Goal: Information Seeking & Learning: Understand process/instructions

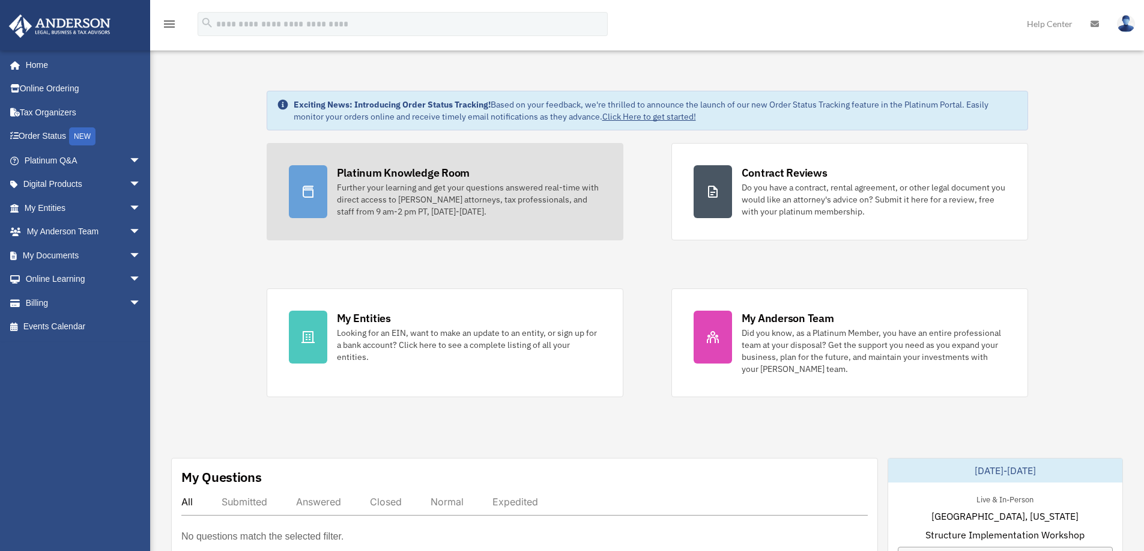
click at [433, 199] on div "Further your learning and get your questions answered real-time with direct acc…" at bounding box center [469, 199] width 264 height 36
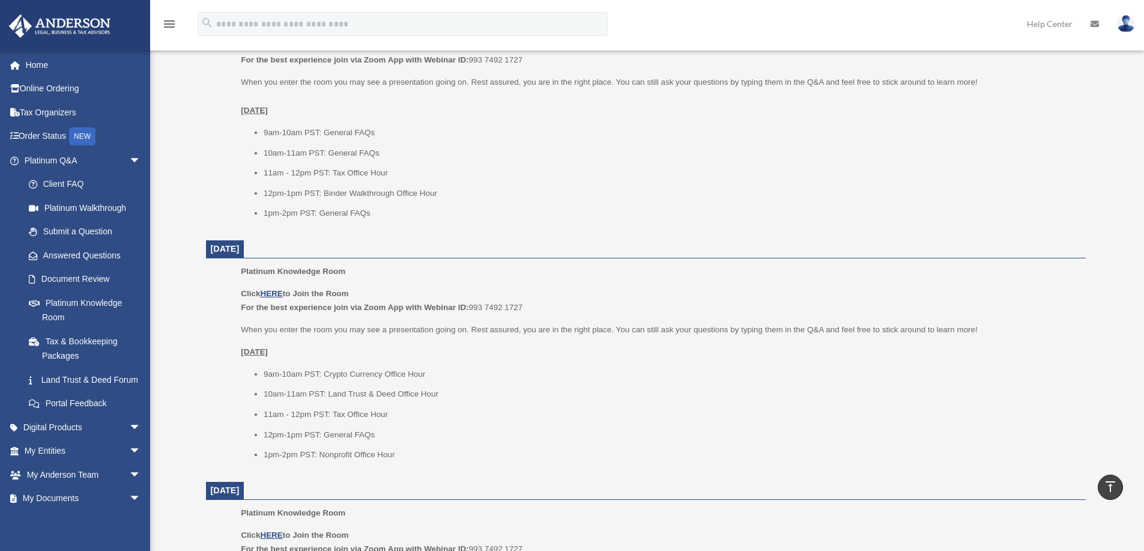
scroll to position [481, 0]
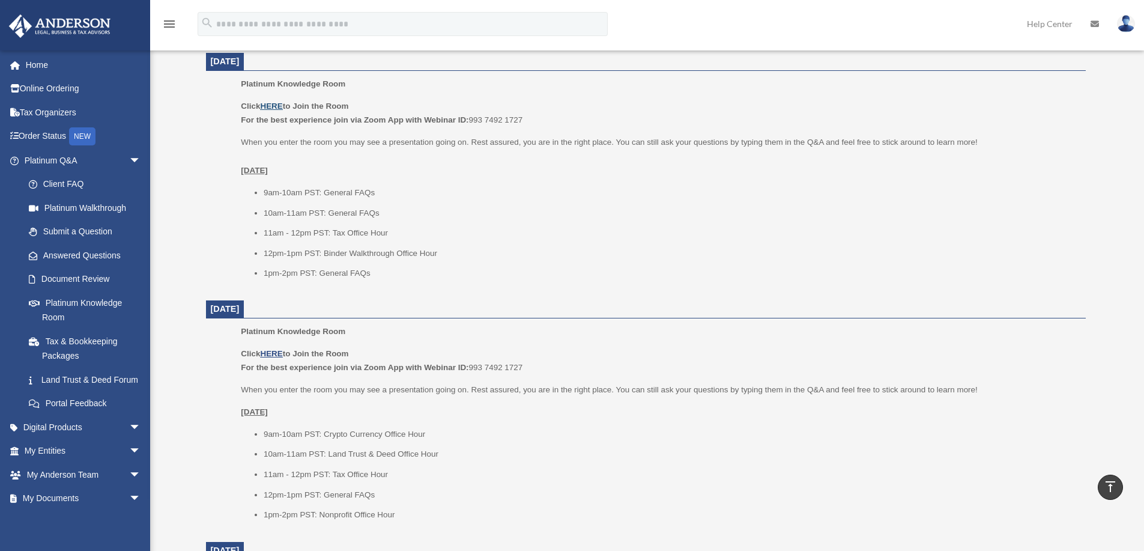
click at [270, 108] on u "HERE" at bounding box center [271, 106] width 22 height 9
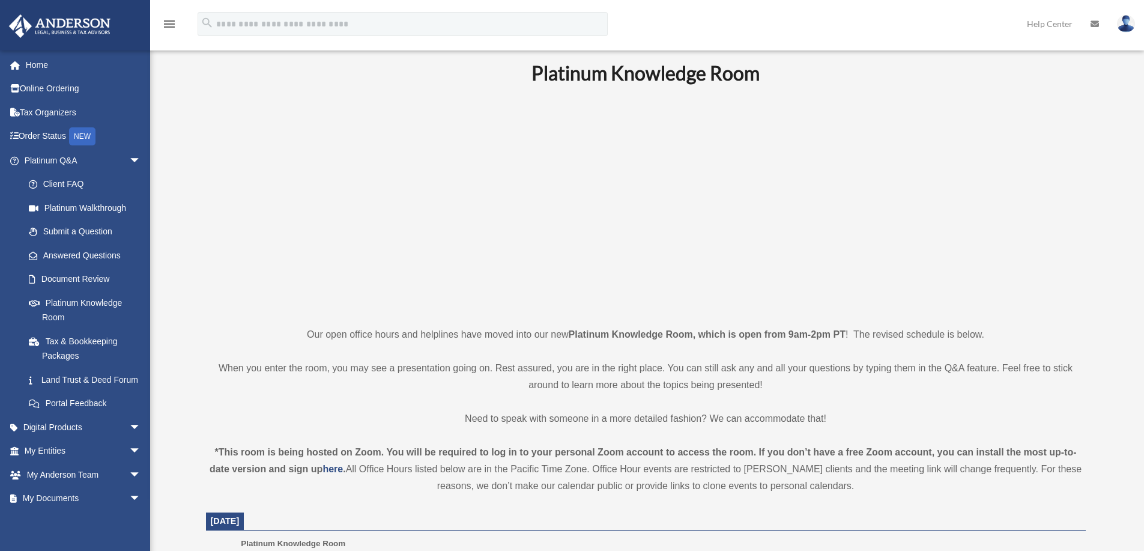
scroll to position [0, 0]
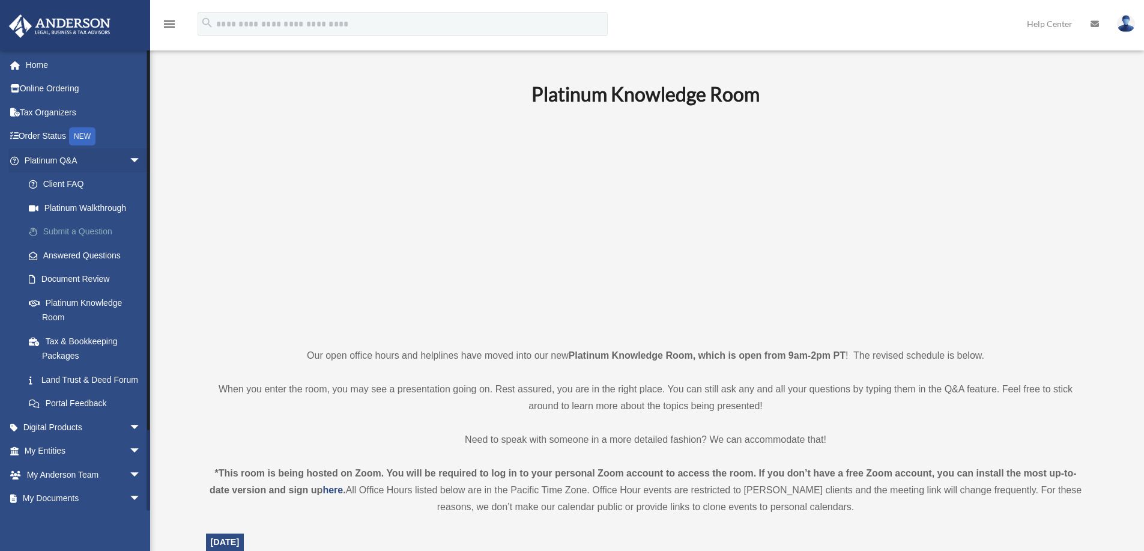
click at [82, 229] on link "Submit a Question" at bounding box center [88, 232] width 142 height 24
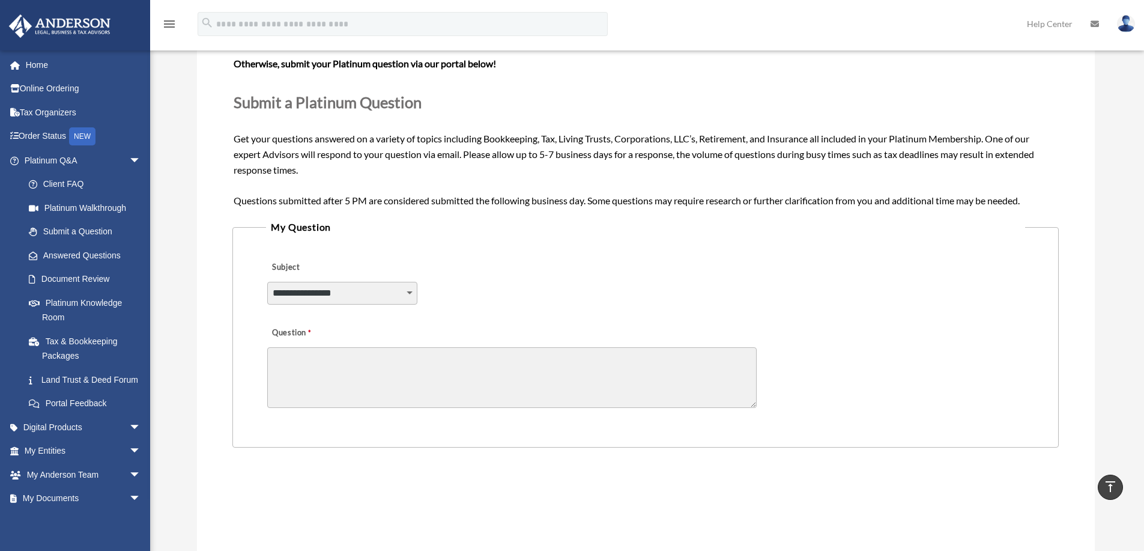
scroll to position [60, 0]
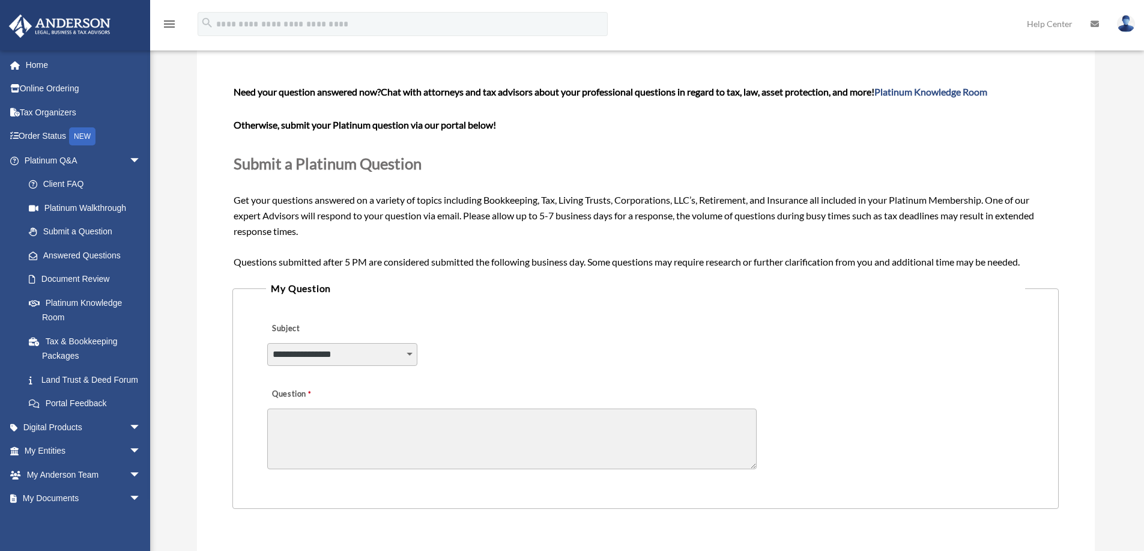
click at [408, 354] on select "**********" at bounding box center [342, 354] width 150 height 23
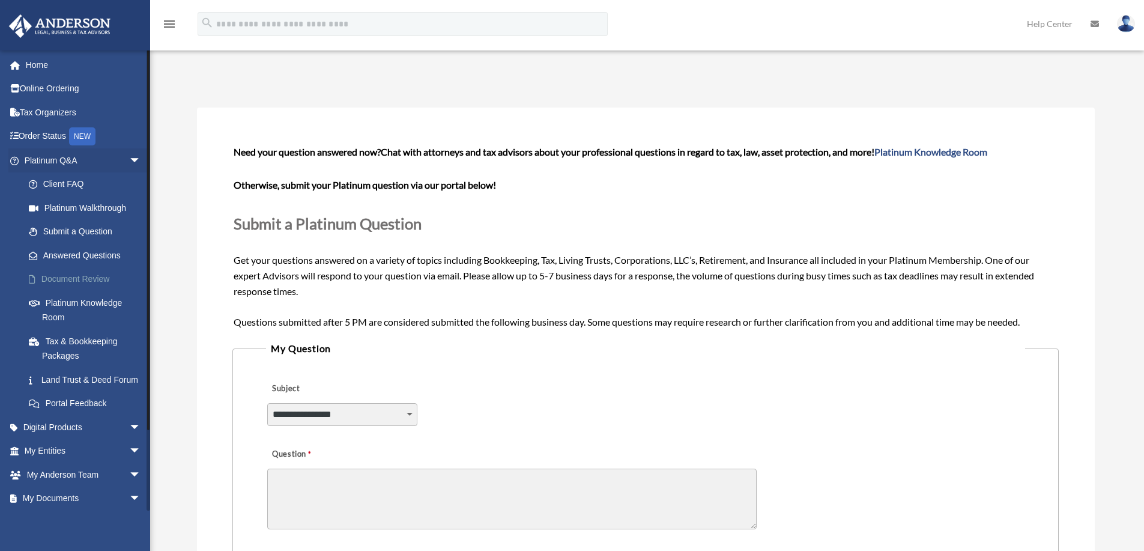
click at [75, 277] on link "Document Review" at bounding box center [88, 279] width 142 height 24
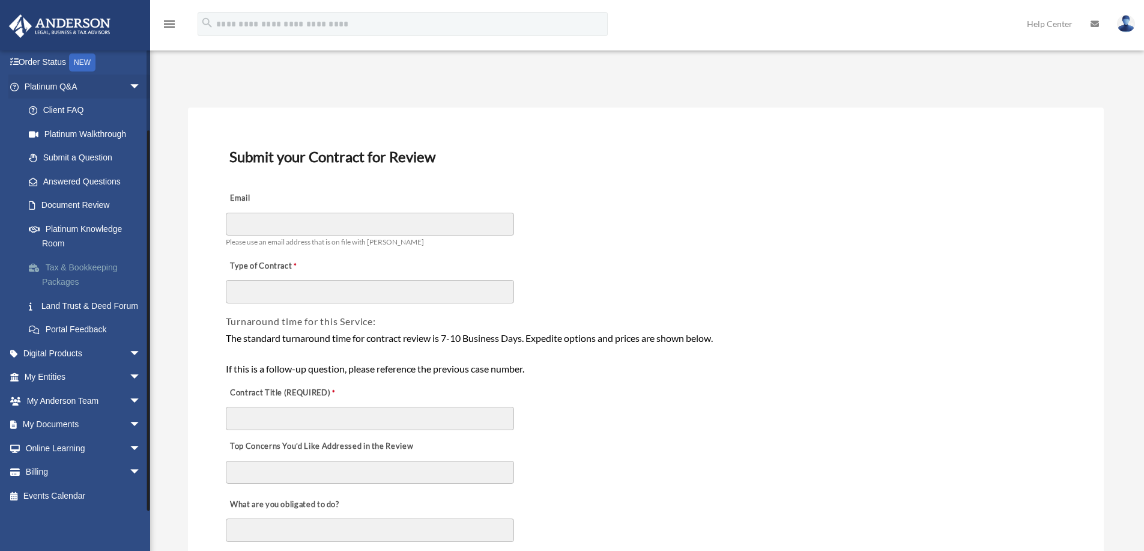
click at [76, 258] on link "Tax & Bookkeeping Packages" at bounding box center [88, 274] width 142 height 38
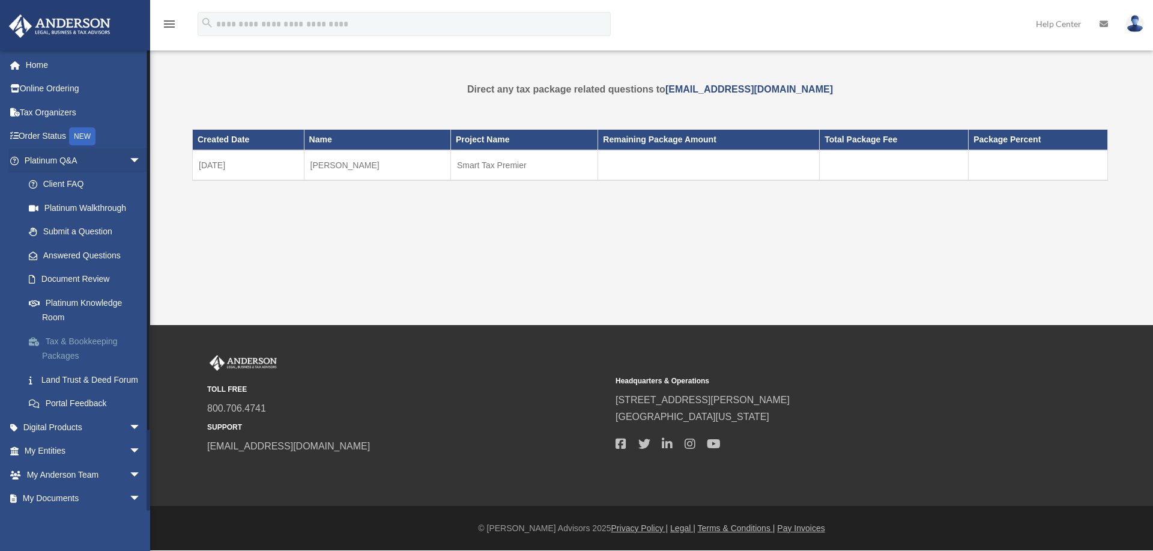
click at [65, 342] on link "Tax & Bookkeeping Packages" at bounding box center [88, 348] width 142 height 38
